Goal: Information Seeking & Learning: Learn about a topic

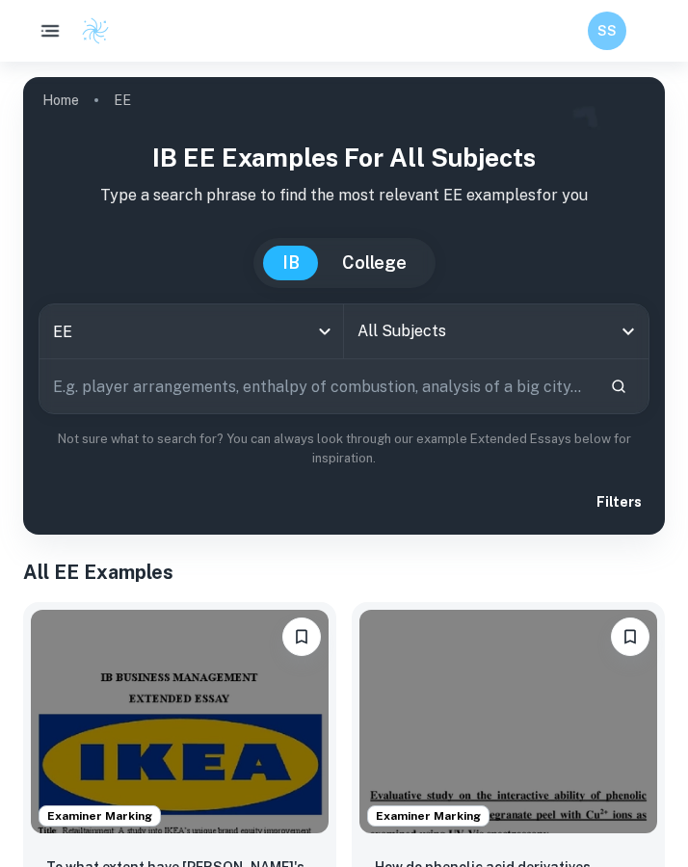
click at [54, 38] on icon "button" at bounding box center [50, 30] width 23 height 23
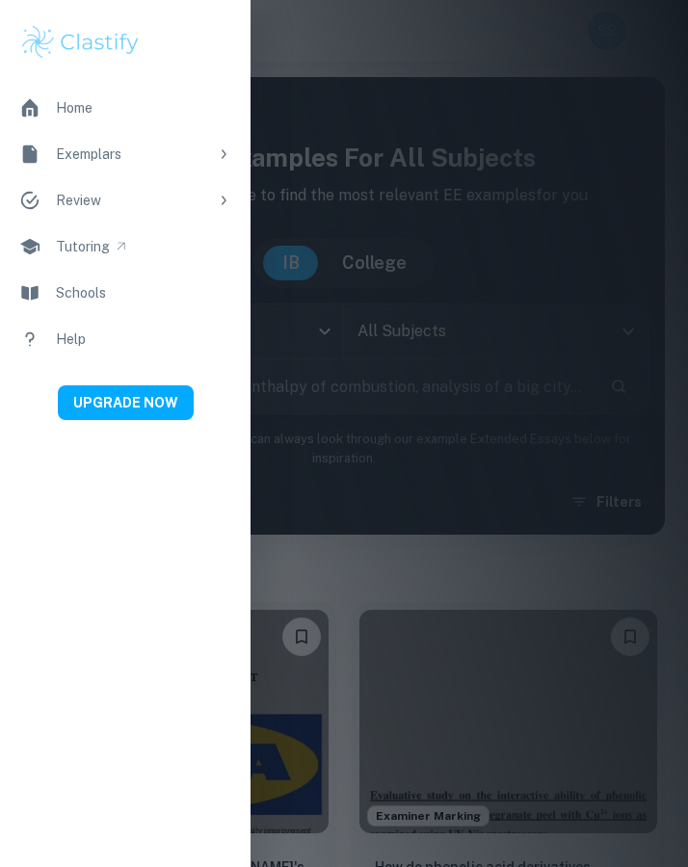
click at [330, 69] on div at bounding box center [344, 433] width 688 height 867
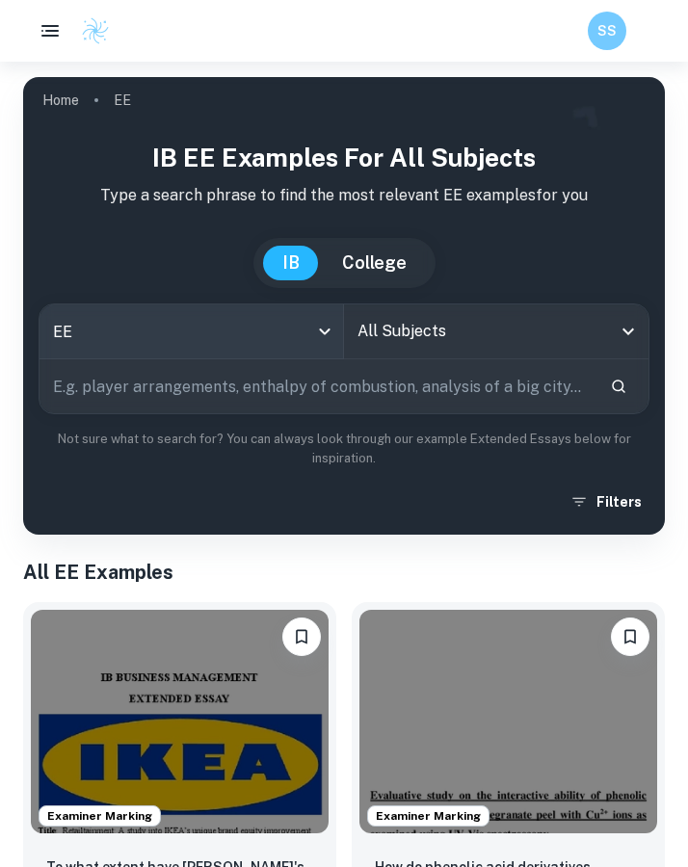
click at [125, 334] on body "We value your privacy We use cookies to enhance your browsing experience, serve…" at bounding box center [344, 495] width 688 height 867
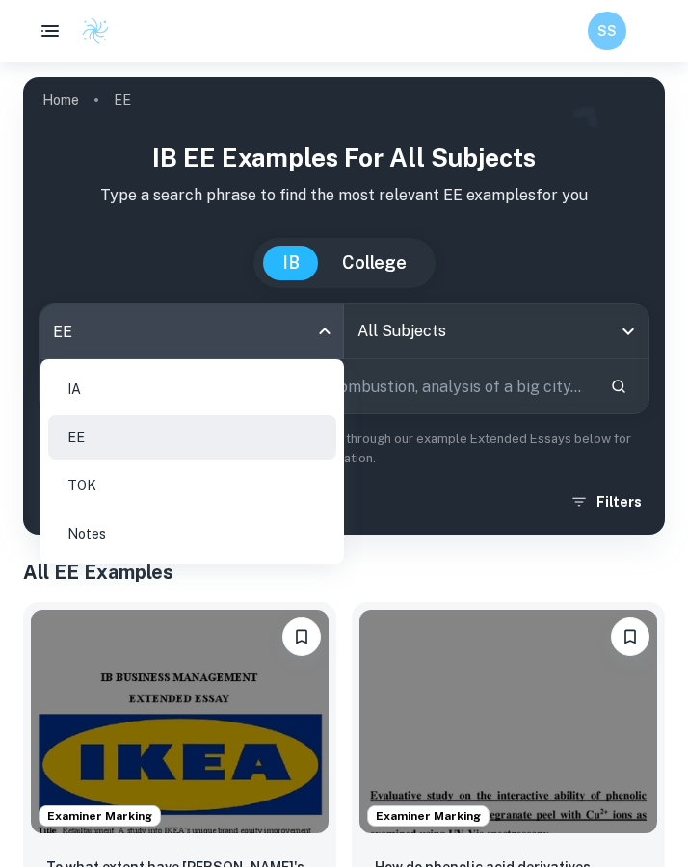
click at [102, 390] on li "IA" at bounding box center [192, 389] width 288 height 44
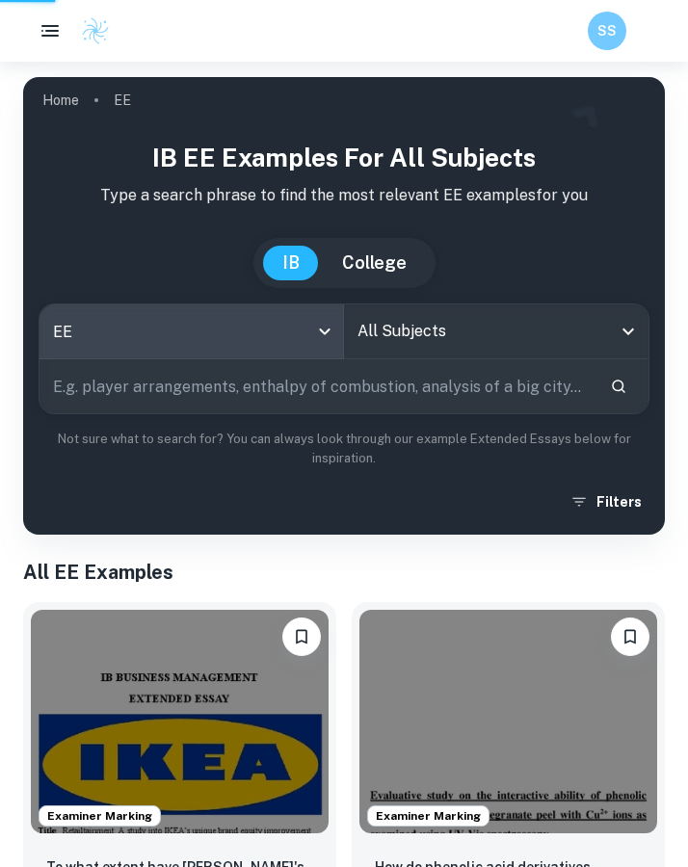
click at [484, 361] on div "IA EE TOK Notes" at bounding box center [344, 433] width 688 height 867
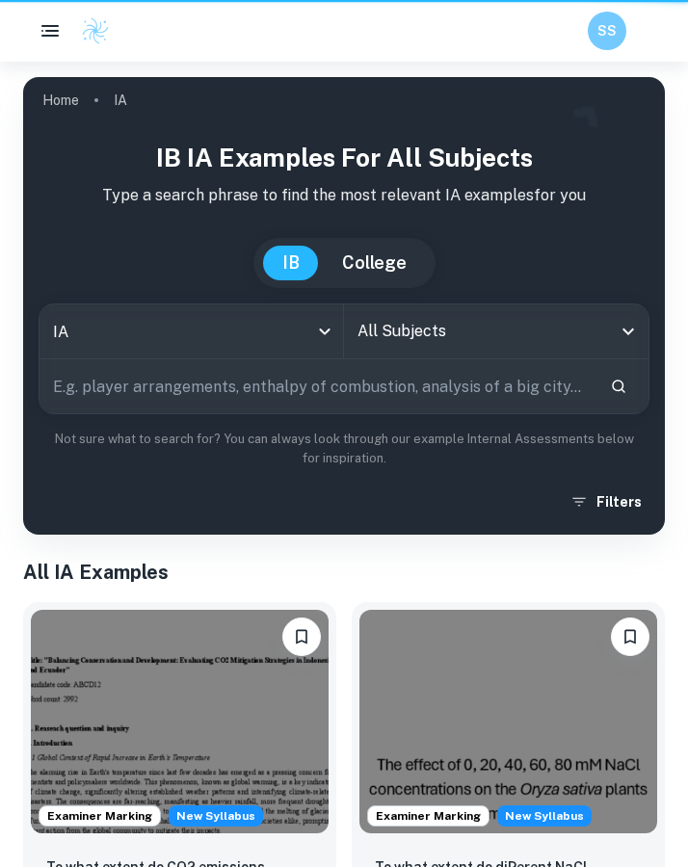
click at [449, 336] on input "All Subjects" at bounding box center [482, 331] width 258 height 37
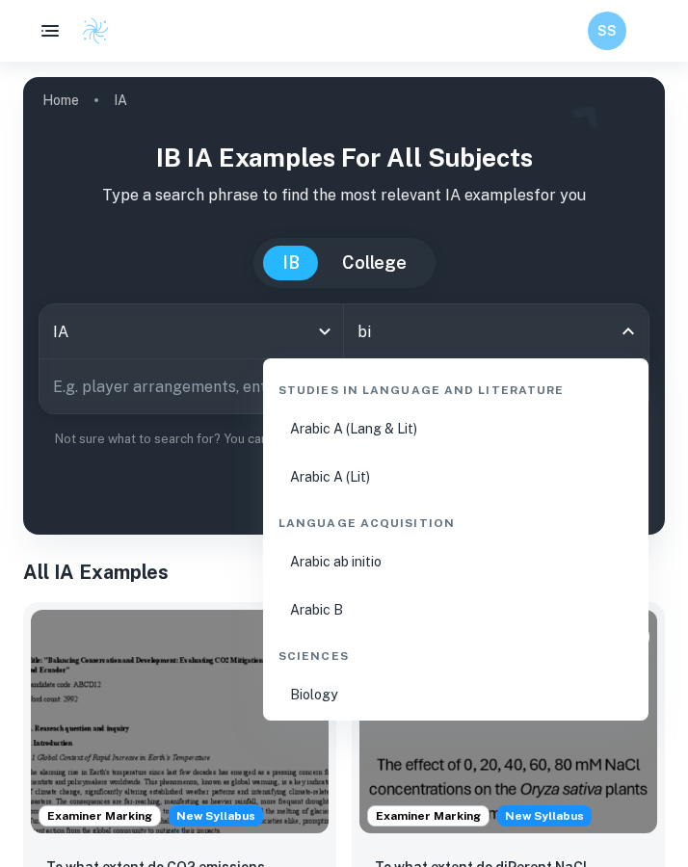
type input "bio"
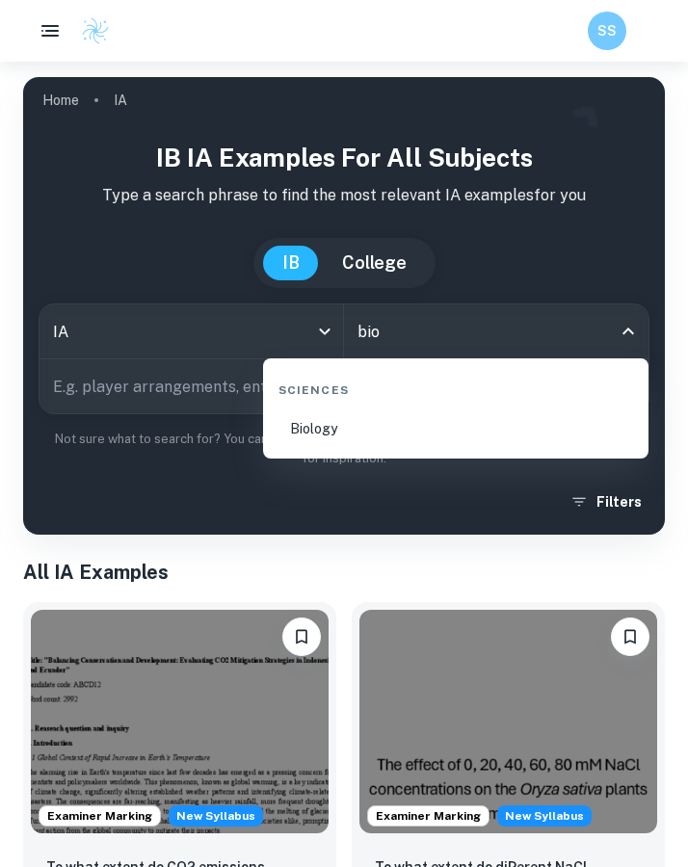
click at [351, 424] on li "Biology" at bounding box center [456, 429] width 370 height 44
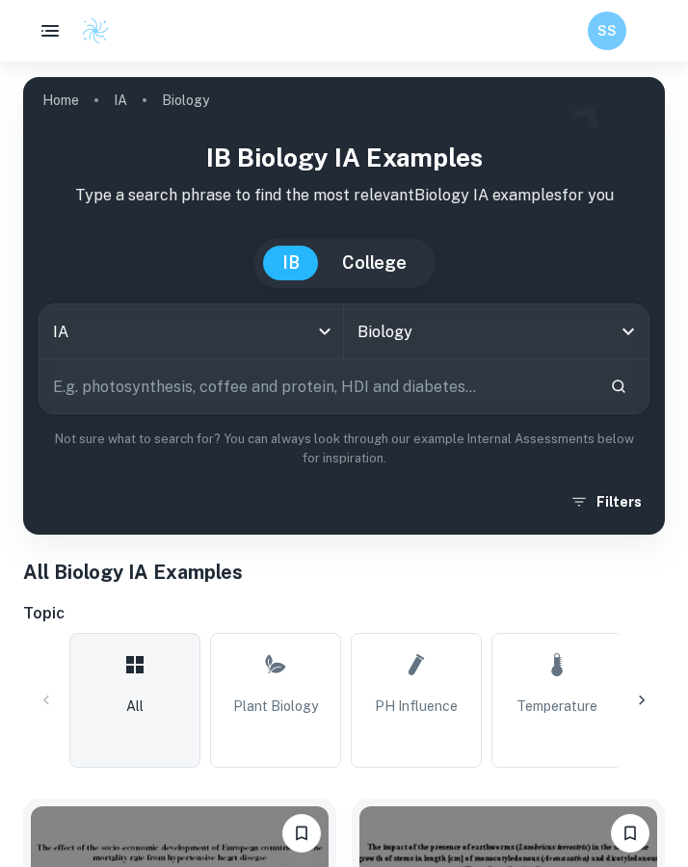
click at [305, 493] on div "Filters" at bounding box center [344, 502] width 611 height 35
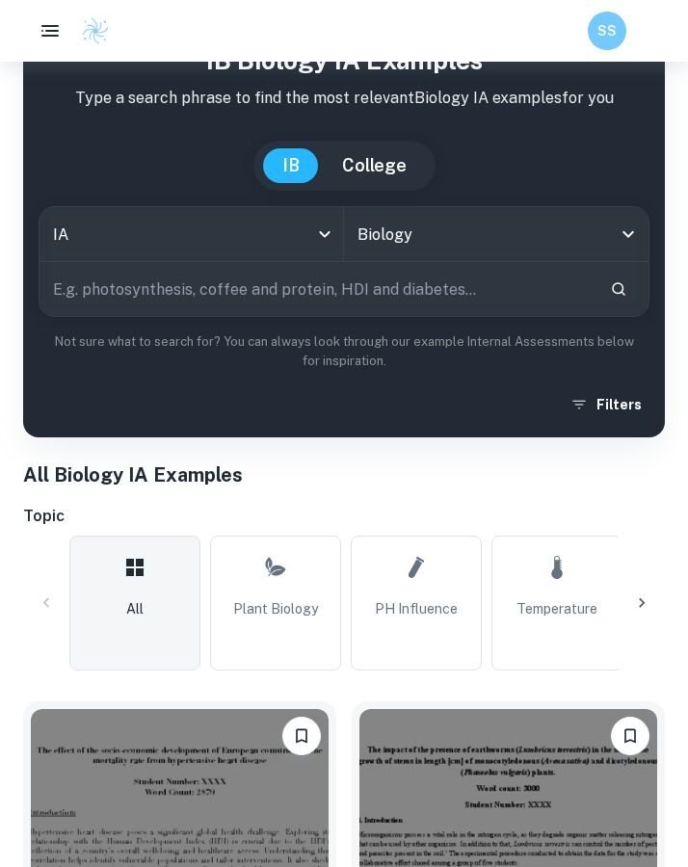
scroll to position [633, 0]
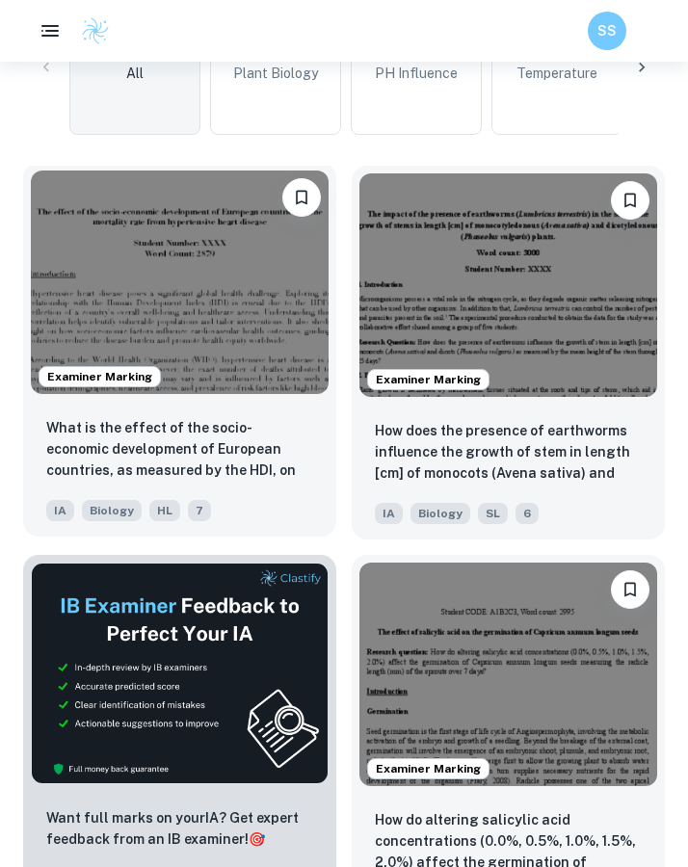
click at [181, 319] on img at bounding box center [180, 283] width 298 height 224
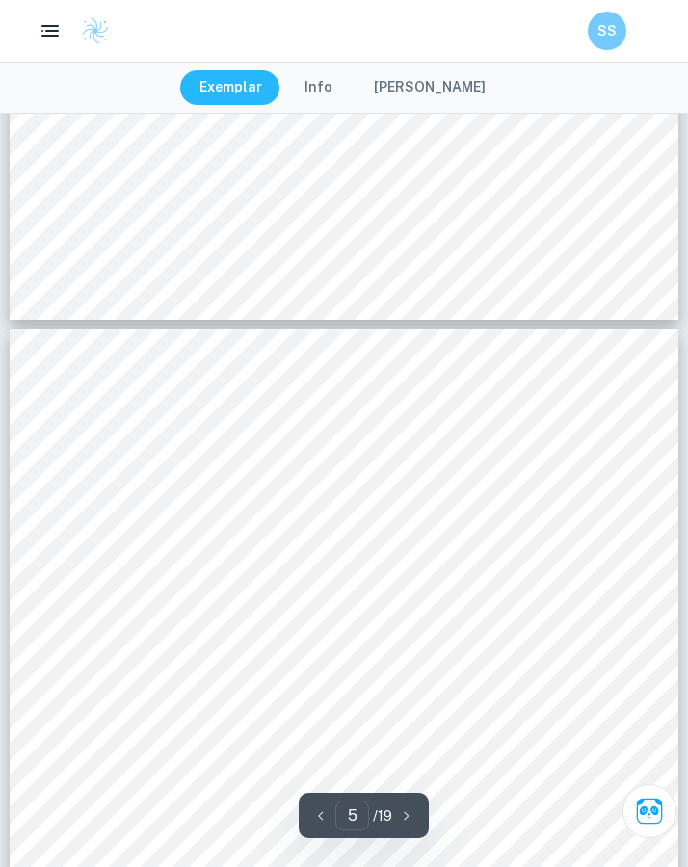
scroll to position [3940, 0]
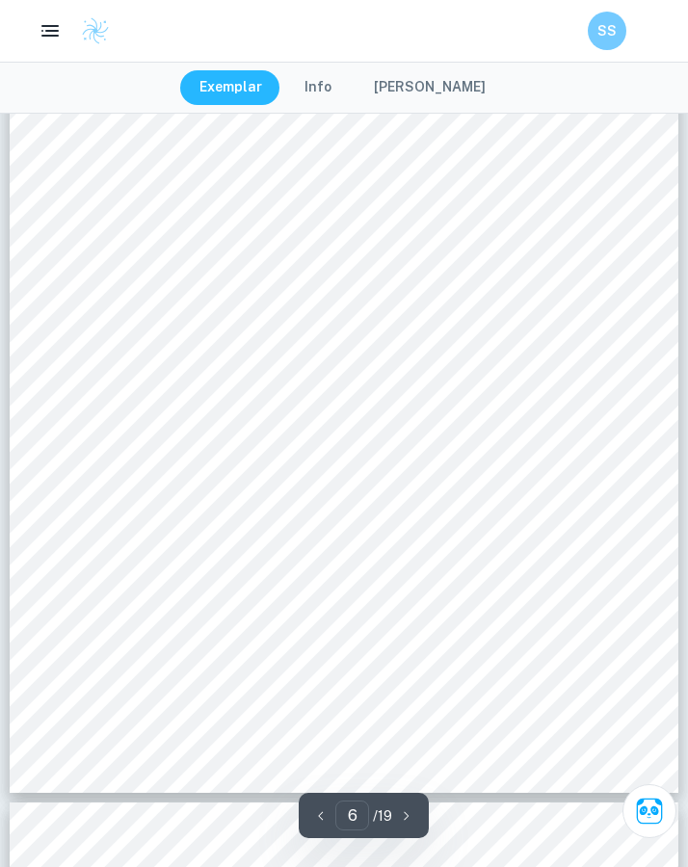
type input "7"
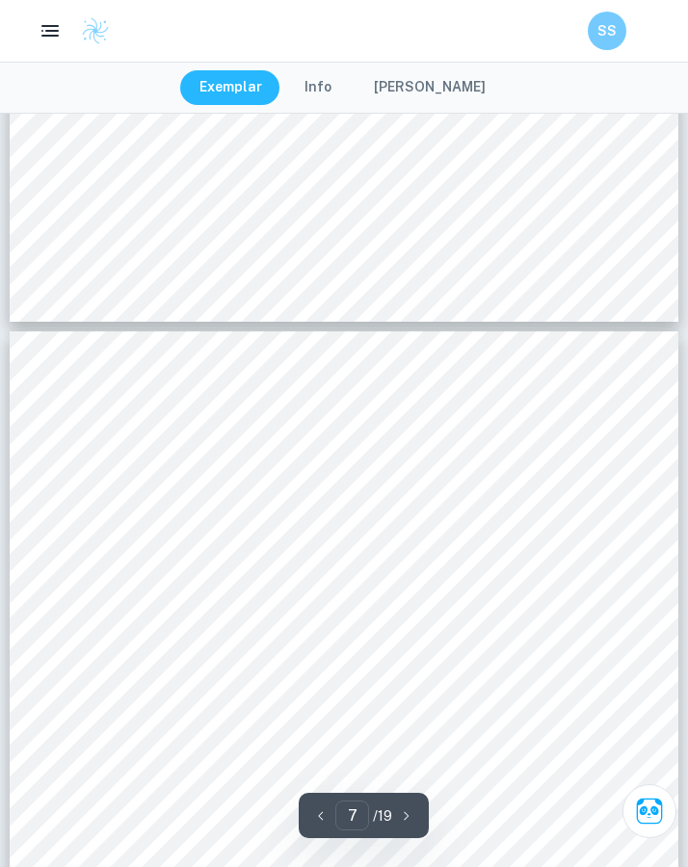
scroll to position [5865, 0]
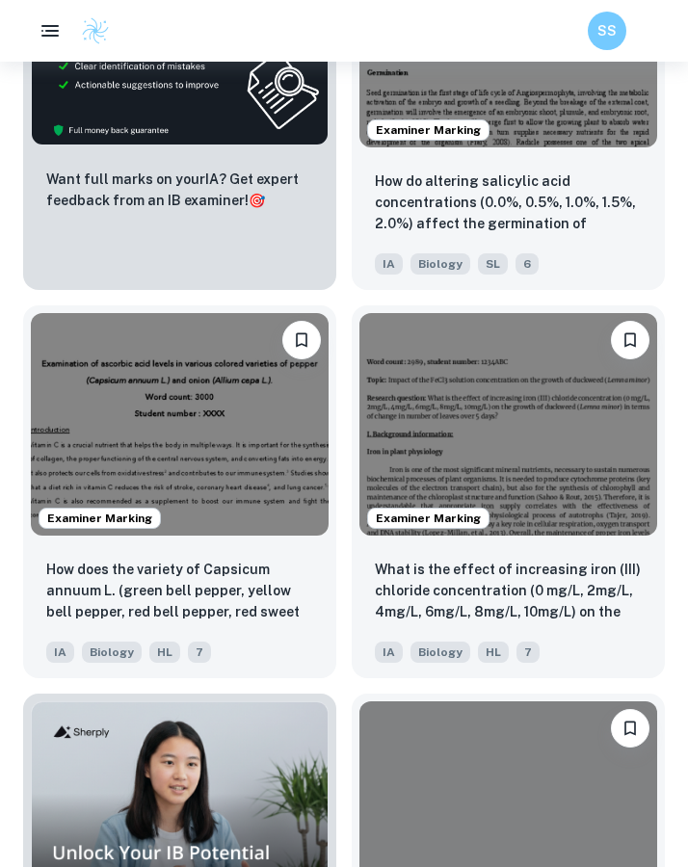
scroll to position [1434, 0]
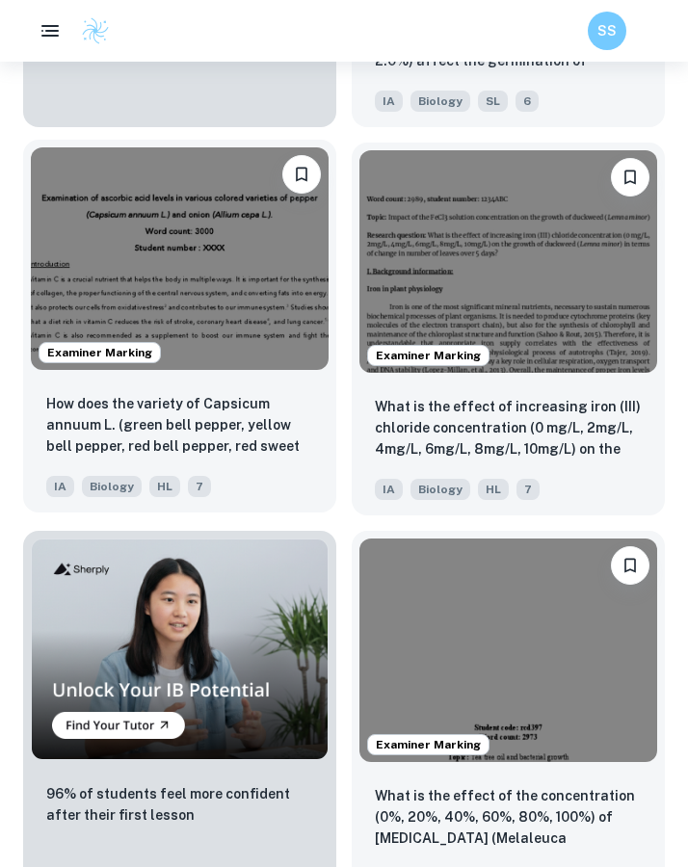
click at [179, 283] on img at bounding box center [180, 259] width 298 height 224
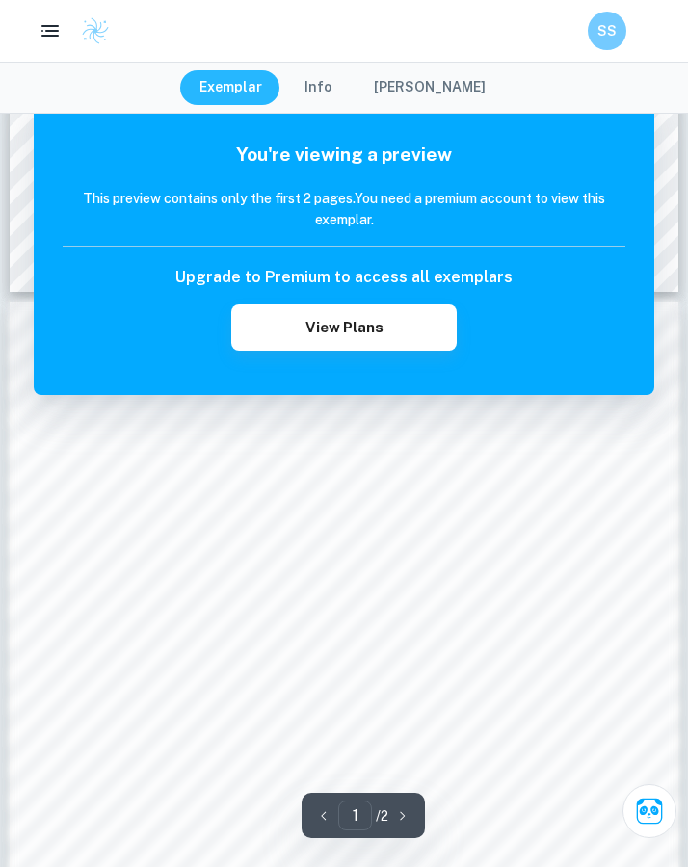
scroll to position [859, 0]
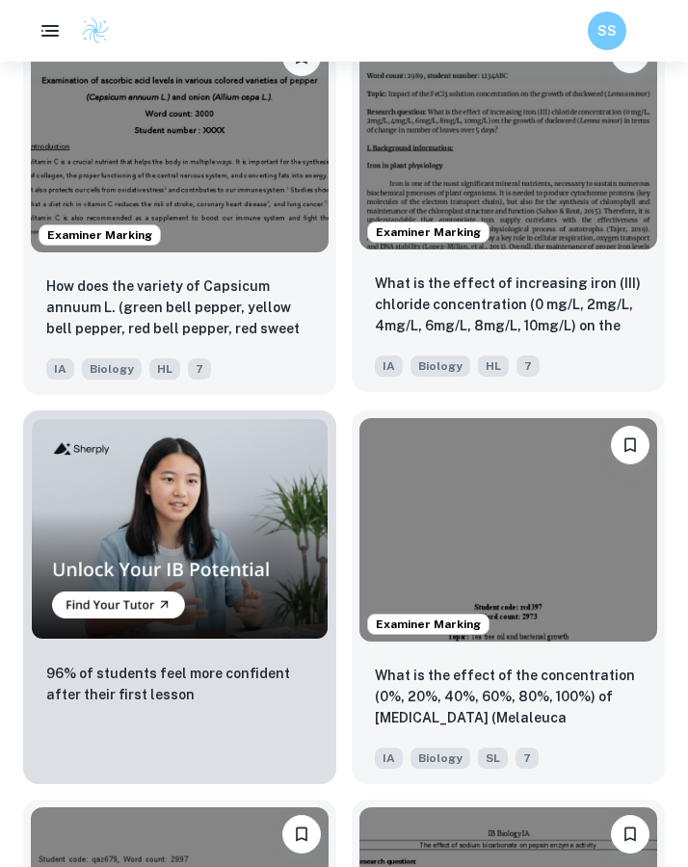
scroll to position [1557, 0]
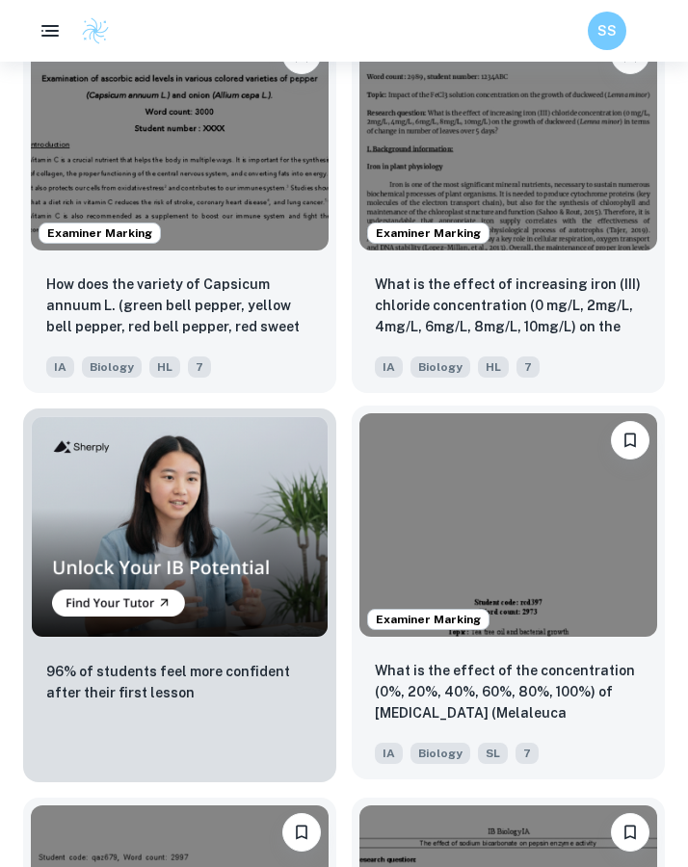
click at [500, 484] on img at bounding box center [508, 525] width 298 height 224
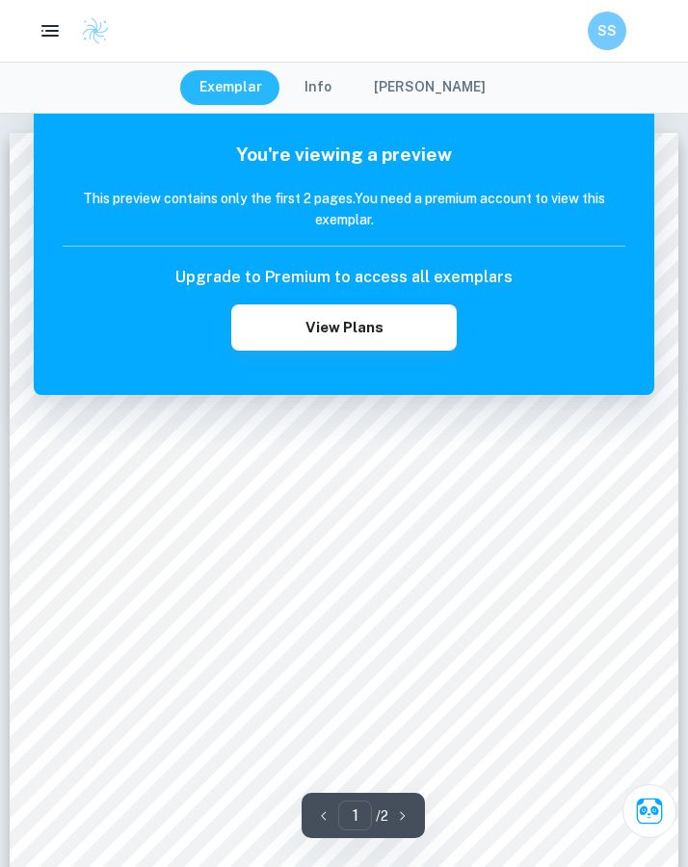
scroll to position [6, 0]
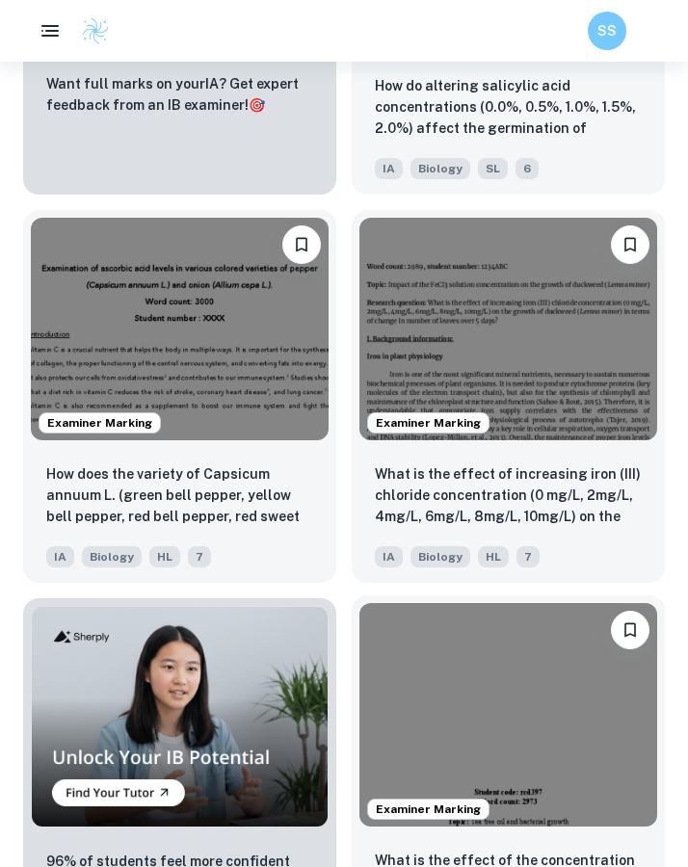
scroll to position [1327, 0]
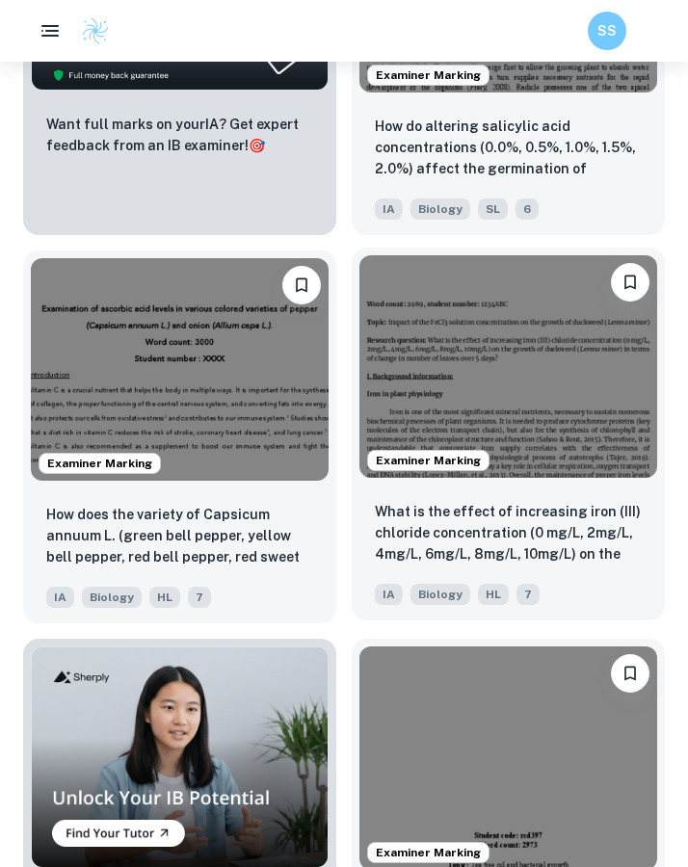
click at [488, 355] on img at bounding box center [508, 367] width 298 height 224
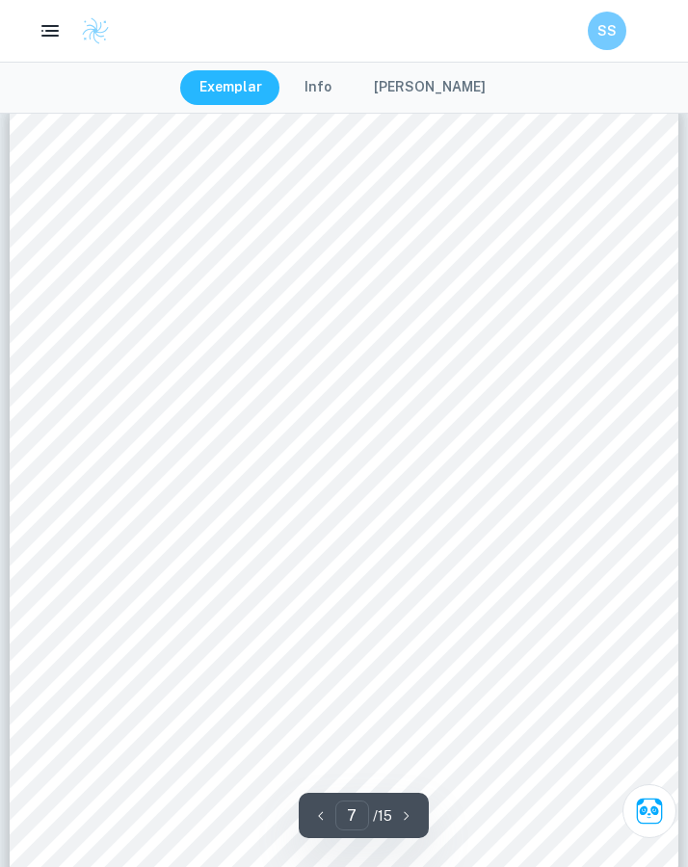
scroll to position [5857, 0]
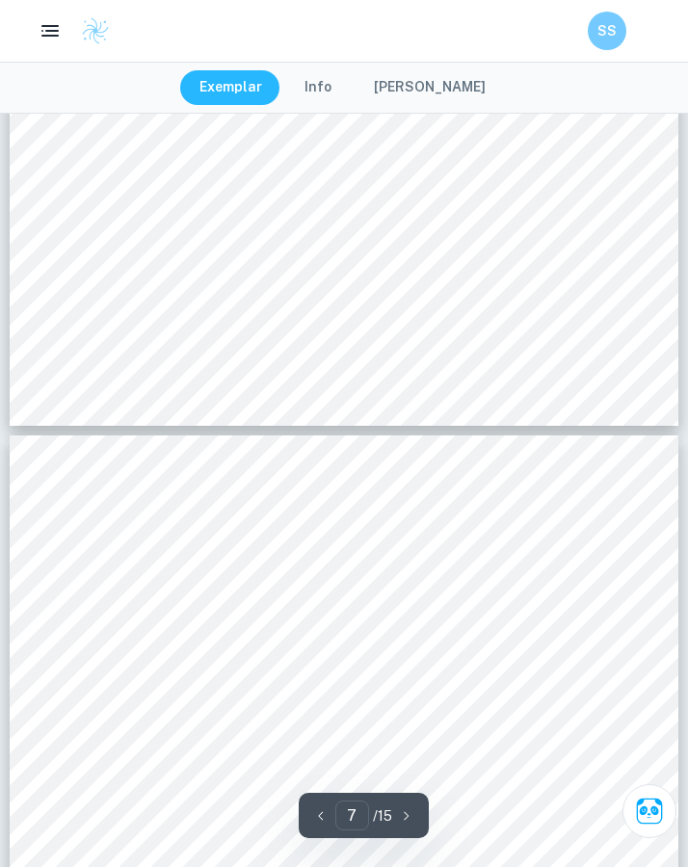
type input "6"
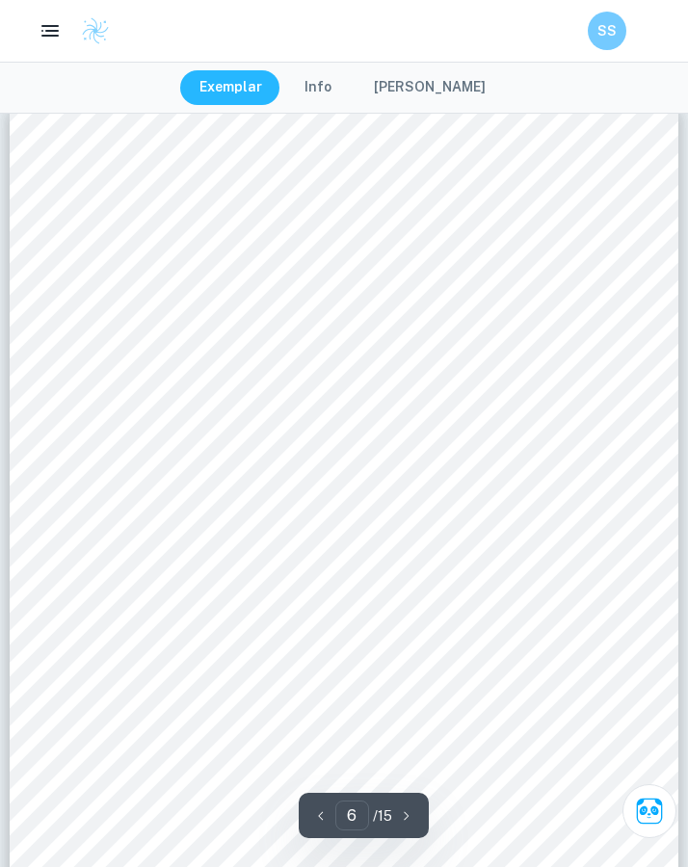
scroll to position [5024, 0]
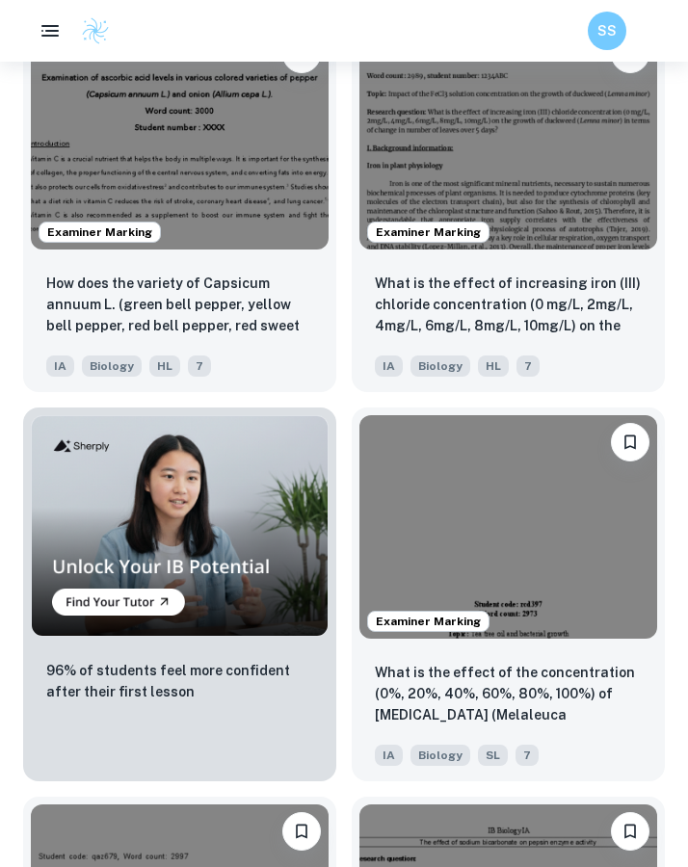
scroll to position [1662, 0]
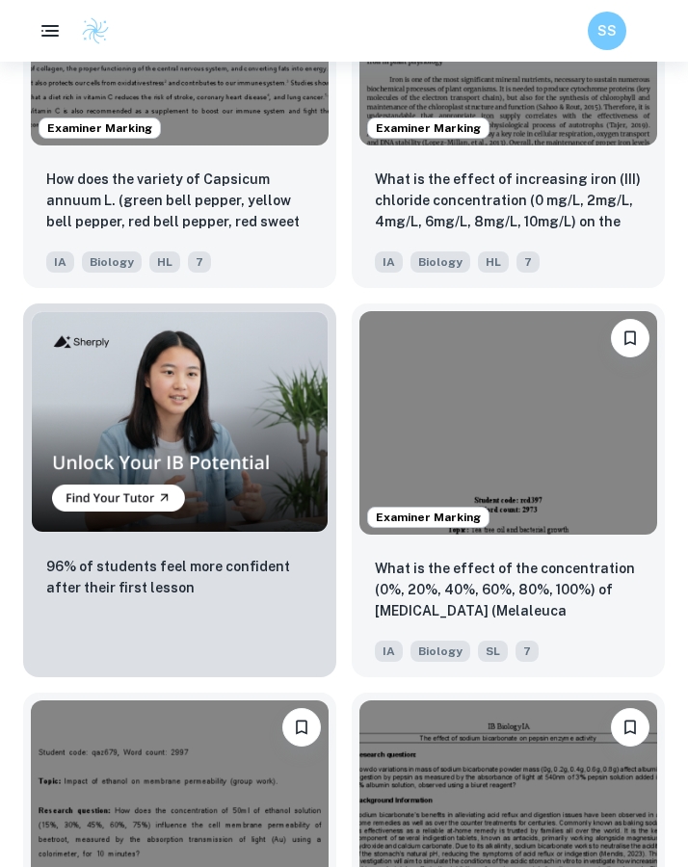
click at [507, 437] on img at bounding box center [508, 423] width 298 height 224
